Goal: Transaction & Acquisition: Purchase product/service

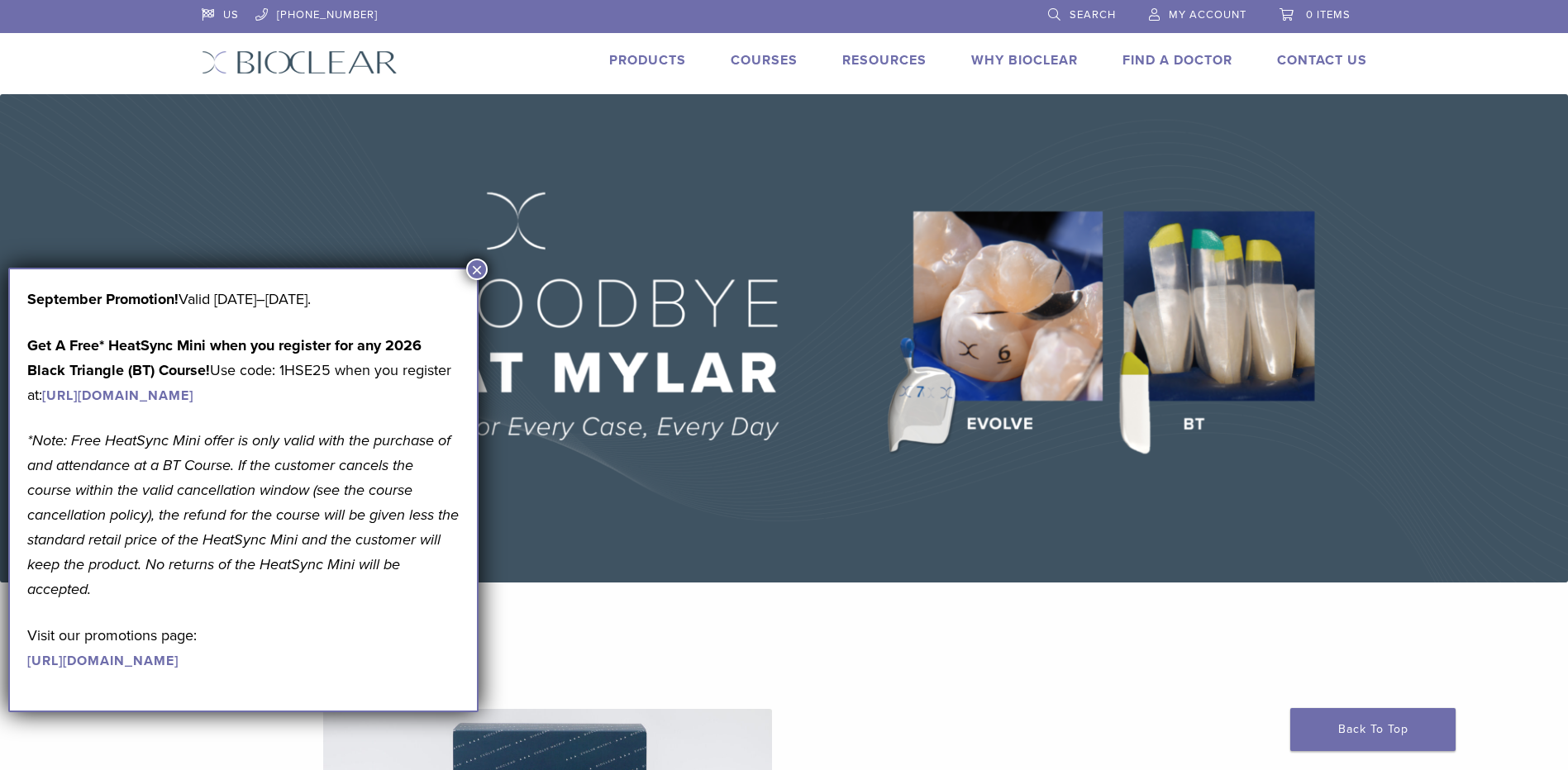
click at [1048, 13] on link "Search" at bounding box center [1082, 12] width 68 height 25
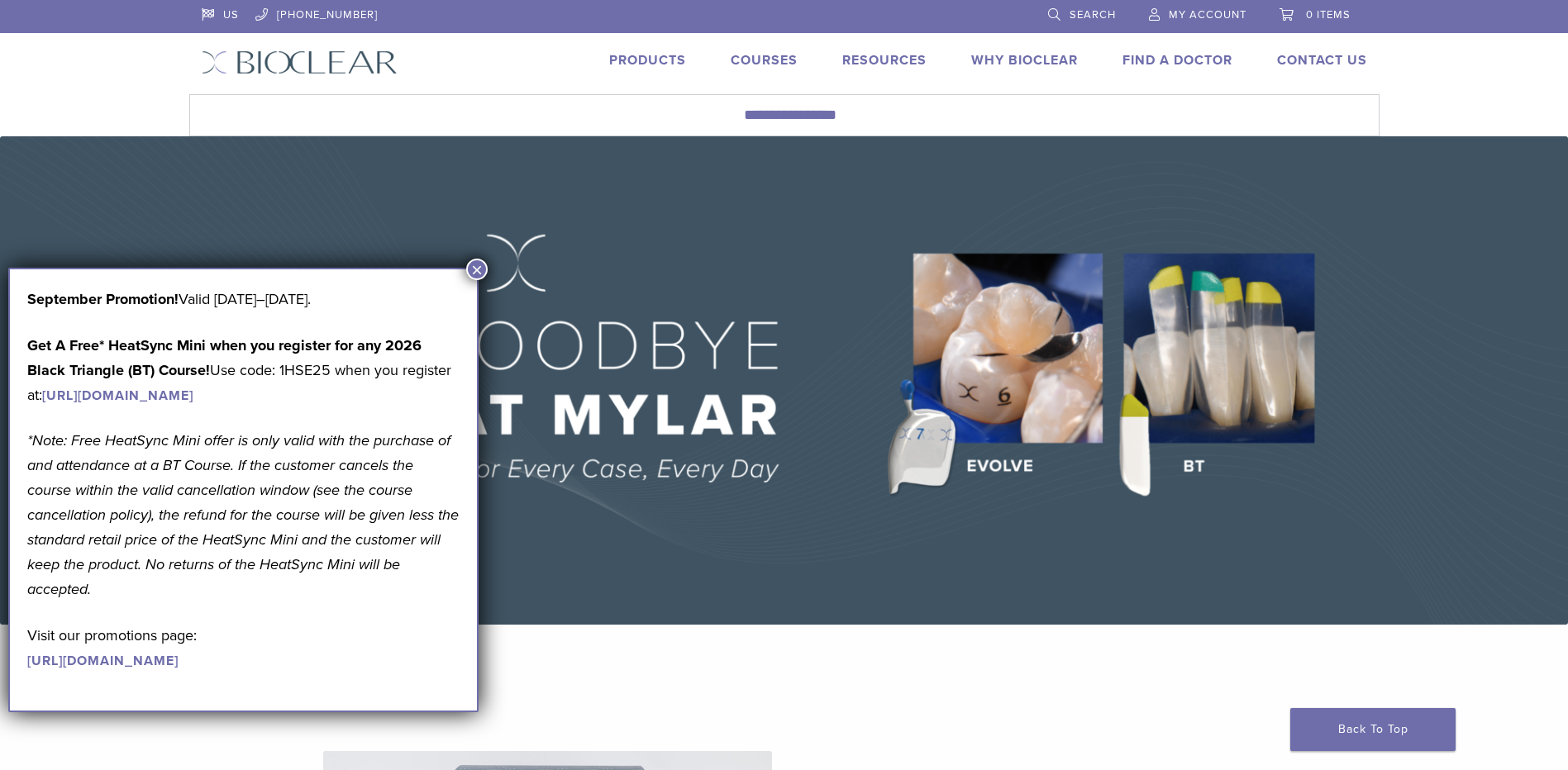
click at [640, 56] on link "Products" at bounding box center [647, 60] width 77 height 16
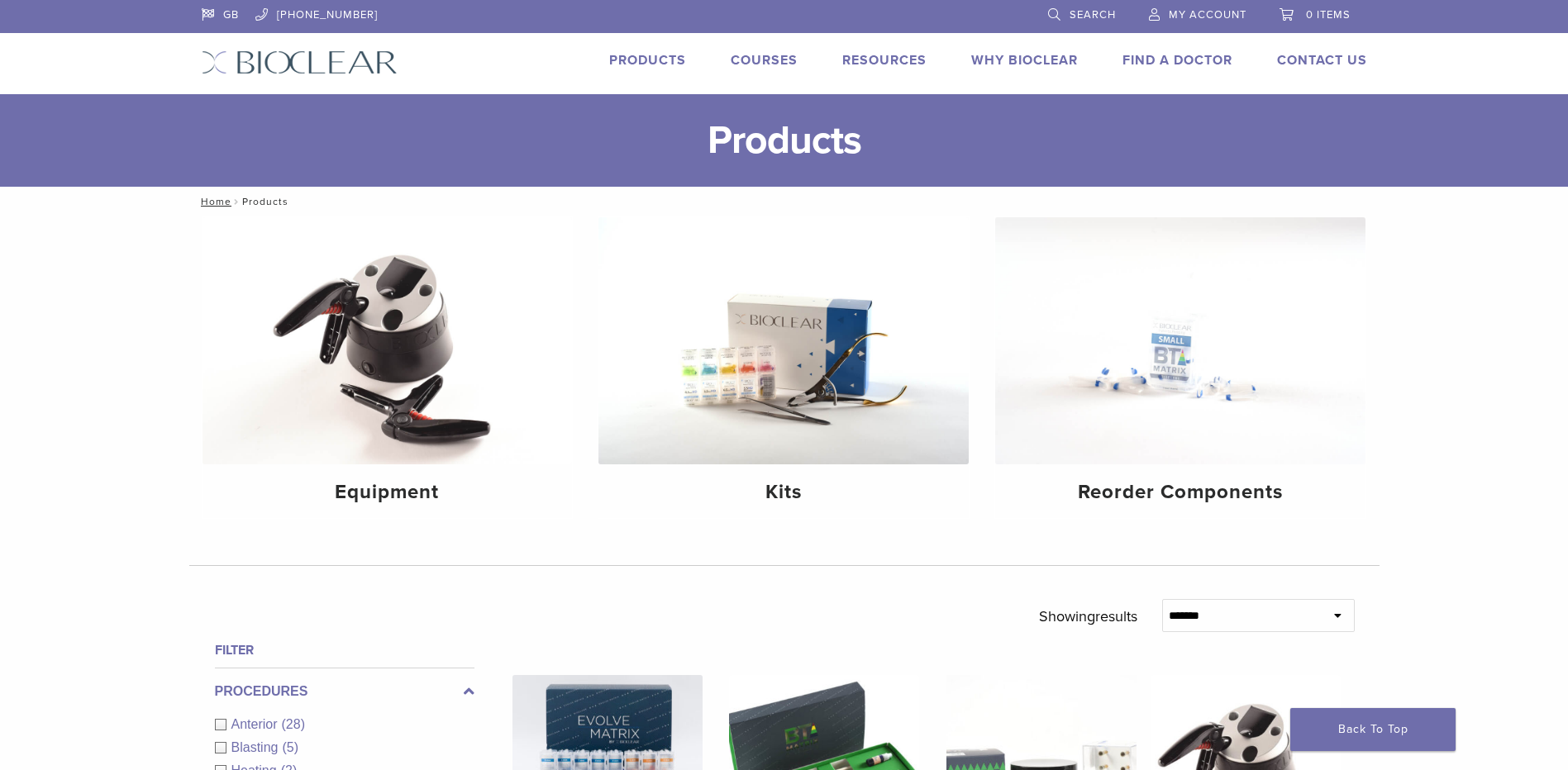
click at [1058, 16] on link "Search" at bounding box center [1082, 12] width 68 height 25
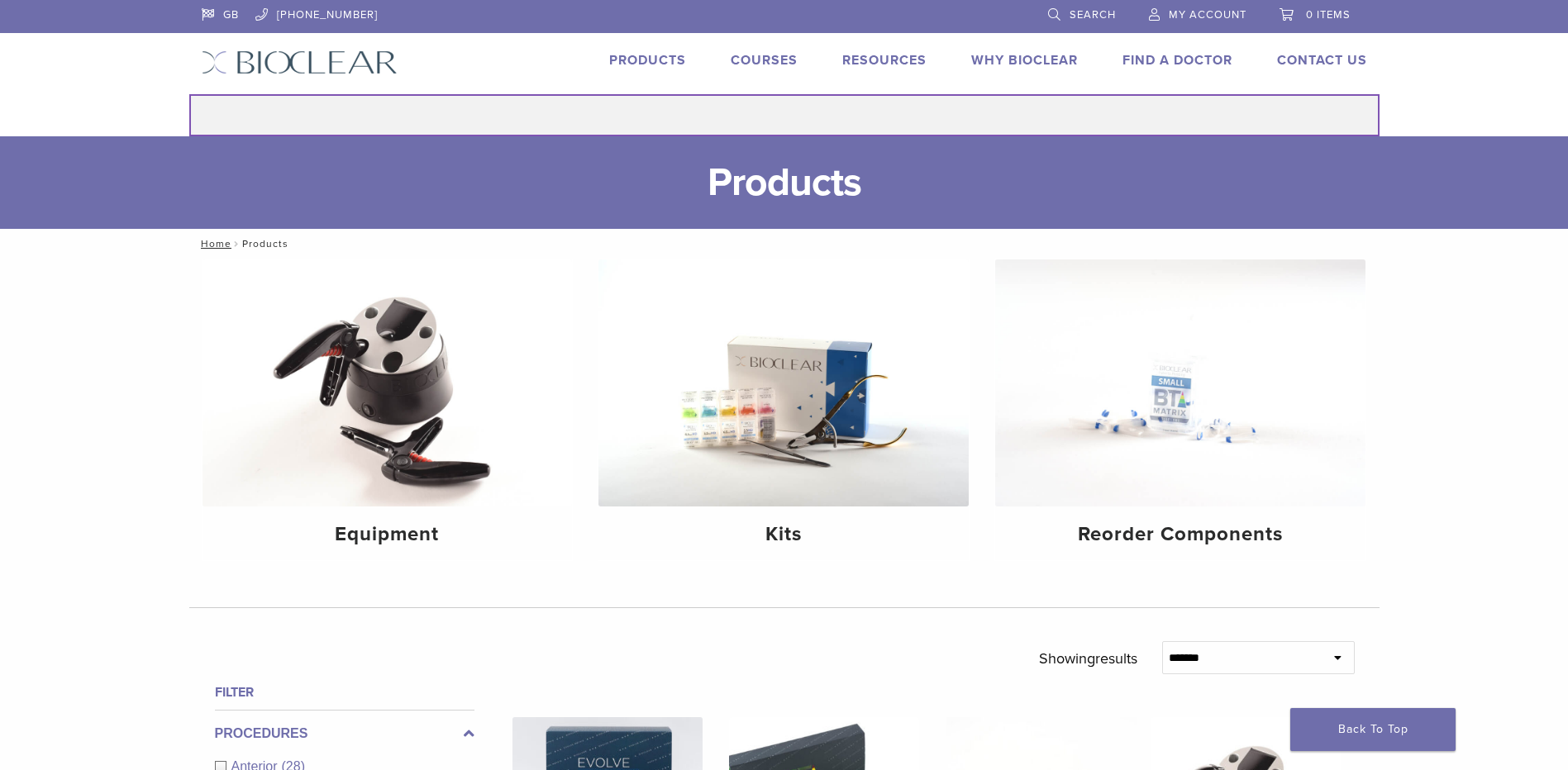
click at [620, 107] on input "Search for:" at bounding box center [784, 115] width 1190 height 42
type input "**********"
click at [188, 93] on button "Search" at bounding box center [188, 93] width 1 height 1
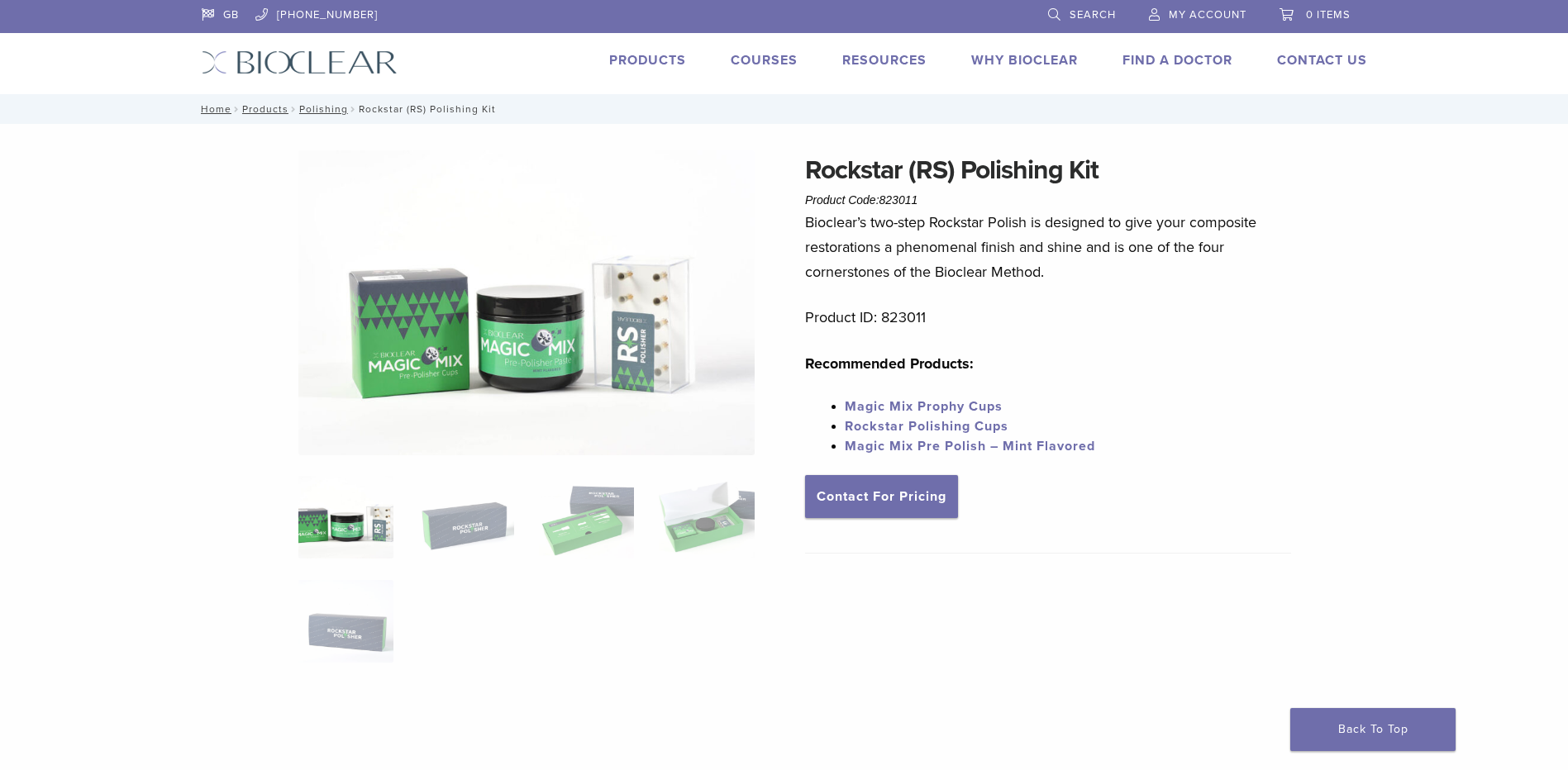
click at [925, 420] on link "Rockstar Polishing Cups" at bounding box center [926, 426] width 163 height 16
